Goal: Check status: Check status

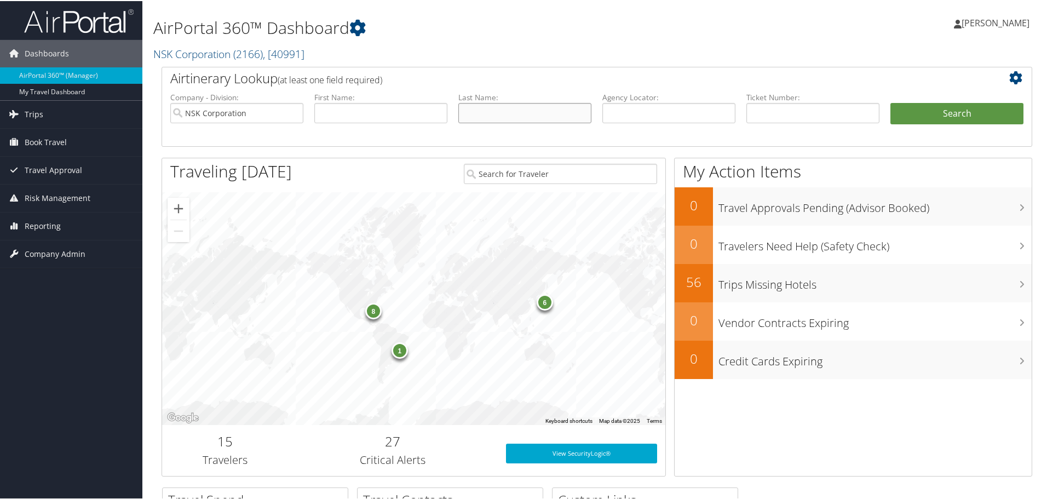
click at [473, 110] on input "text" at bounding box center [524, 112] width 133 height 20
type input "bugaighis"
click at [932, 106] on button "Search" at bounding box center [957, 113] width 133 height 22
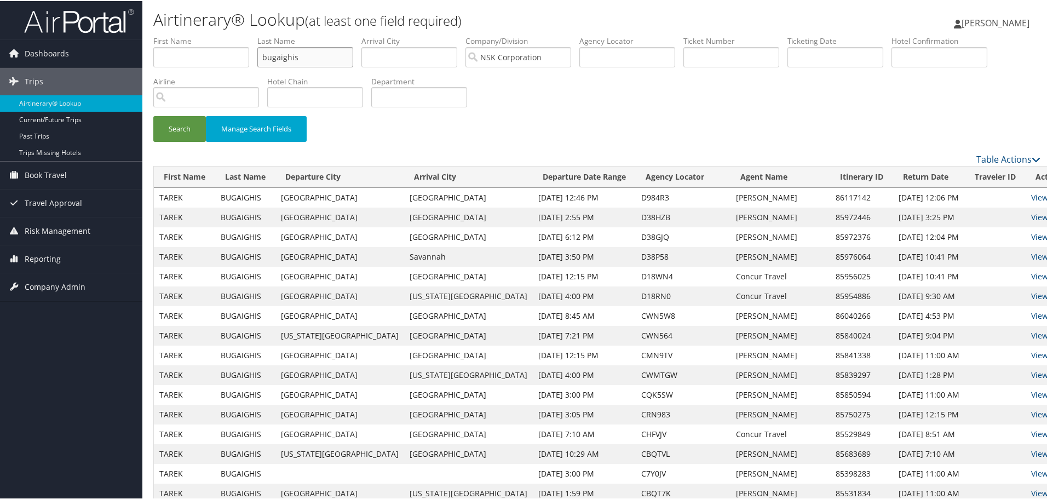
drag, startPoint x: 224, startPoint y: 54, endPoint x: 208, endPoint y: 54, distance: 16.4
click at [208, 35] on ul "First Name Last Name bugaighis Departure City Arrival City Company/Division NSK…" at bounding box center [596, 35] width 887 height 0
click at [170, 127] on button "Search" at bounding box center [179, 128] width 53 height 26
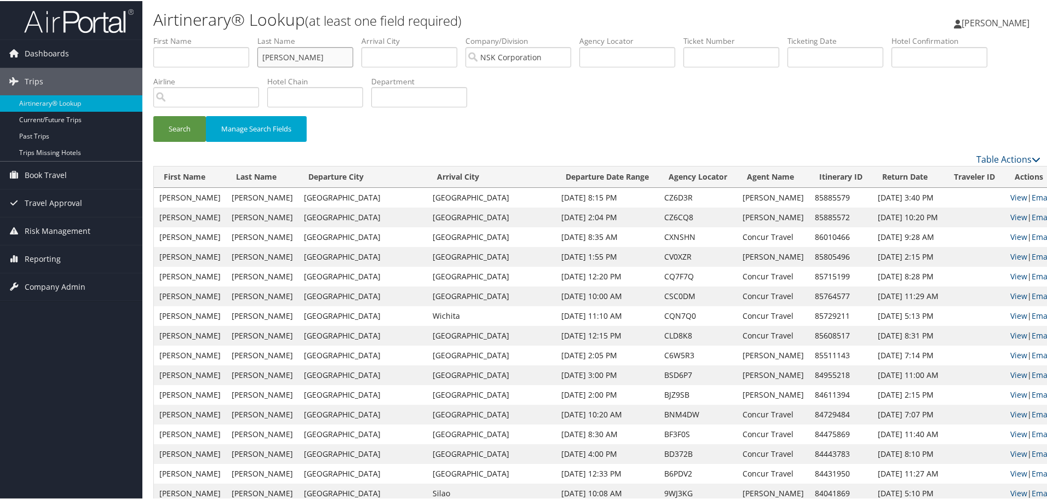
drag, startPoint x: 282, startPoint y: 52, endPoint x: 251, endPoint y: 47, distance: 31.6
click at [251, 35] on ul "First Name Last Name [PERSON_NAME] Departure City Arrival City Company/Division…" at bounding box center [596, 35] width 887 height 0
click at [204, 128] on button "Search" at bounding box center [179, 128] width 53 height 26
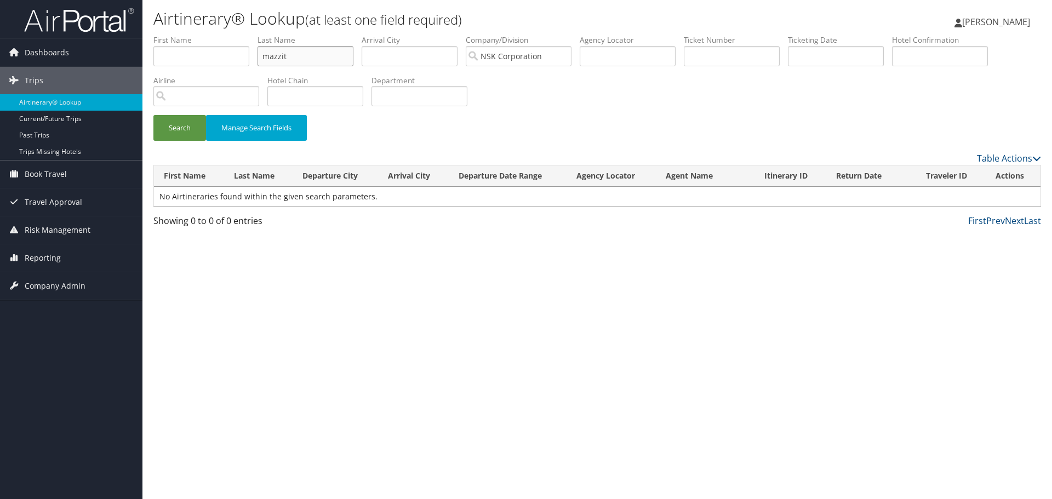
drag, startPoint x: 299, startPoint y: 48, endPoint x: 248, endPoint y: 46, distance: 51.0
click at [248, 35] on ul "First Name Last Name mazzit Departure City Arrival City Company/Division NSK Co…" at bounding box center [596, 35] width 887 height 0
type input "[PERSON_NAME]"
click at [153, 115] on button "Search" at bounding box center [179, 128] width 53 height 26
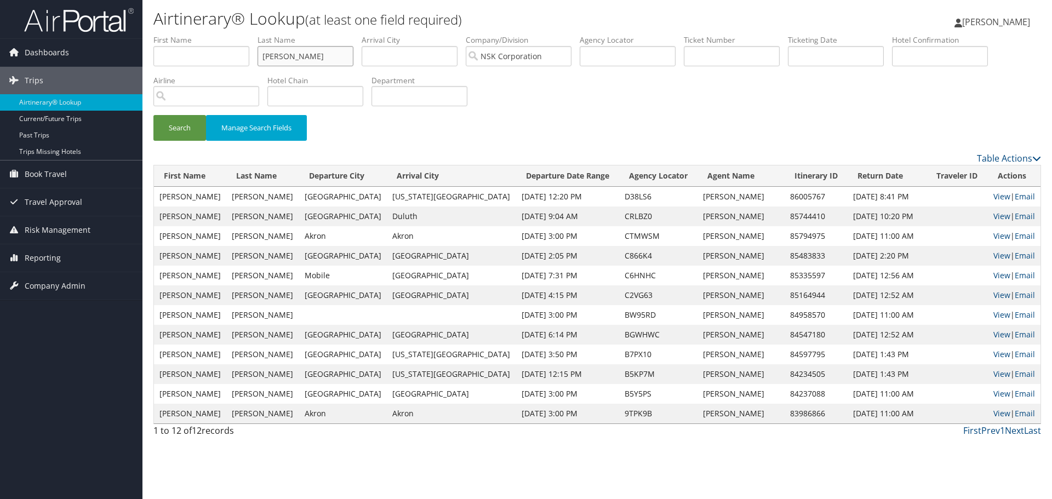
drag, startPoint x: 302, startPoint y: 55, endPoint x: 196, endPoint y: 55, distance: 106.8
click at [196, 35] on ul "First Name Last Name [PERSON_NAME] Departure City Arrival City Company/Division…" at bounding box center [596, 35] width 887 height 0
